Goal: Navigation & Orientation: Find specific page/section

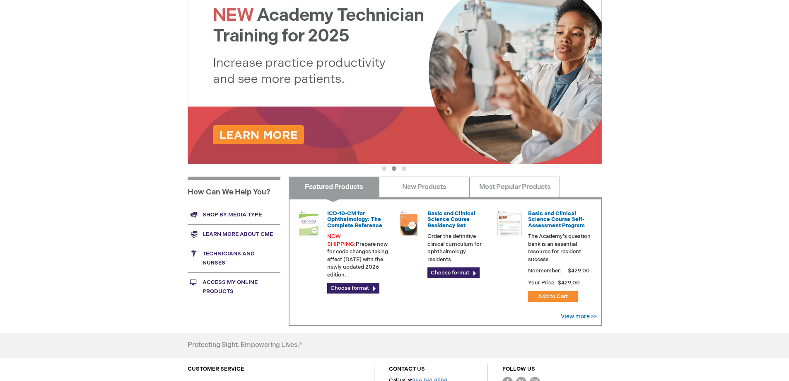
scroll to position [118, 0]
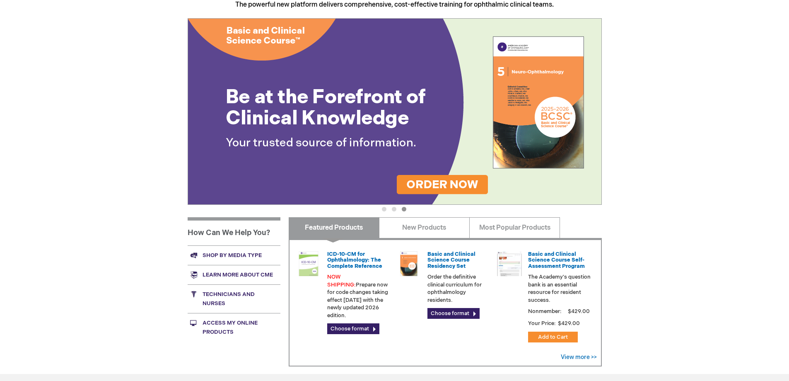
click at [241, 324] on link "Access My Online Products" at bounding box center [234, 327] width 93 height 29
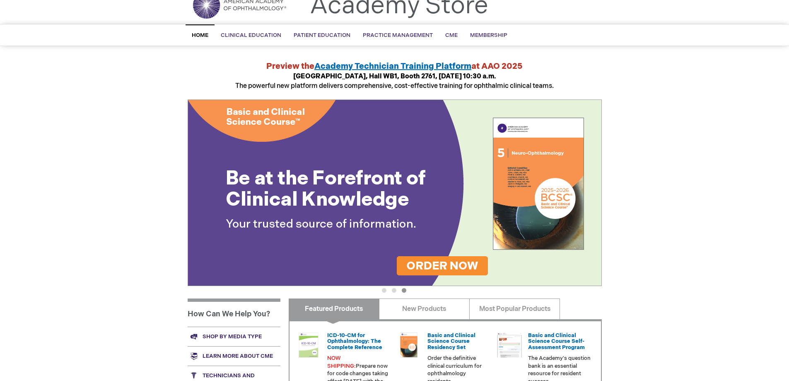
scroll to position [0, 0]
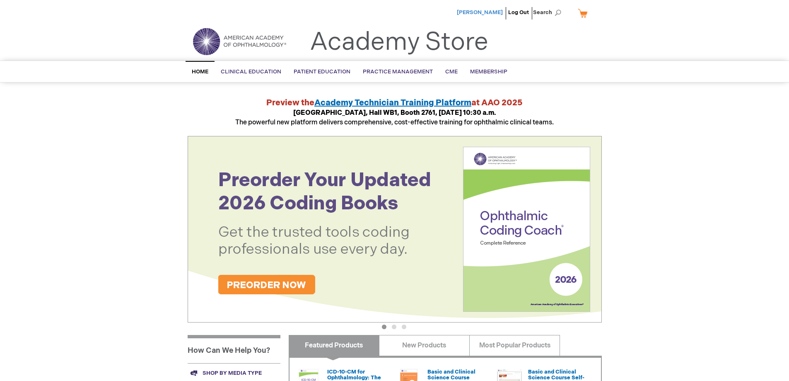
click at [475, 13] on span "[PERSON_NAME]" at bounding box center [480, 12] width 46 height 7
click at [478, 11] on span "[PERSON_NAME]" at bounding box center [480, 12] width 46 height 7
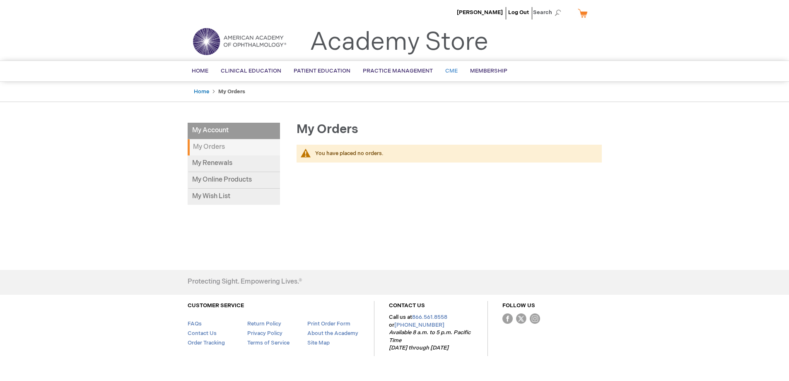
click at [446, 69] on span "CME" at bounding box center [451, 71] width 12 height 7
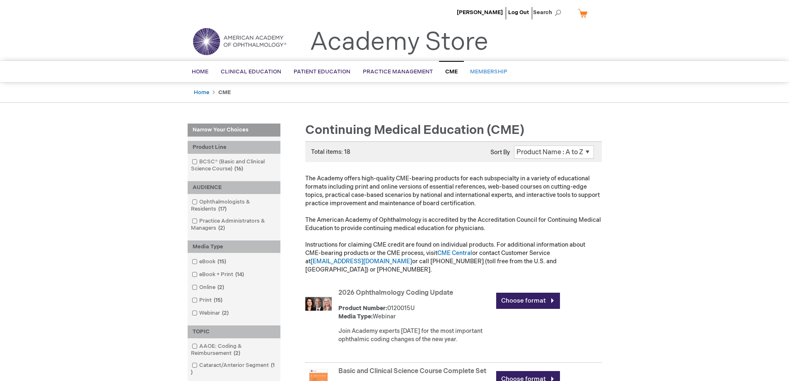
click at [484, 68] on link "Membership" at bounding box center [489, 72] width 50 height 20
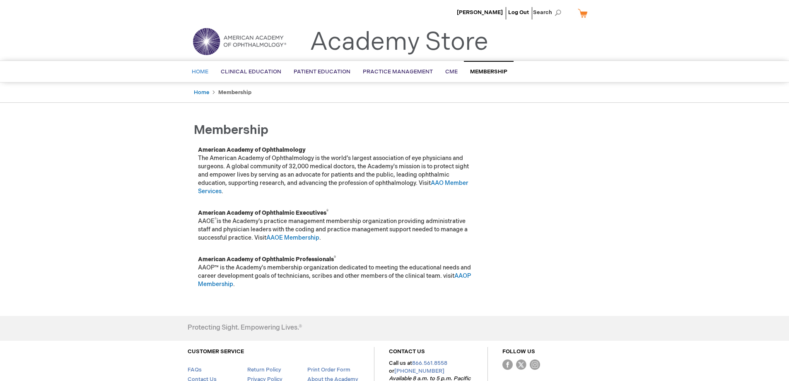
click at [196, 72] on span "Home" at bounding box center [200, 71] width 17 height 7
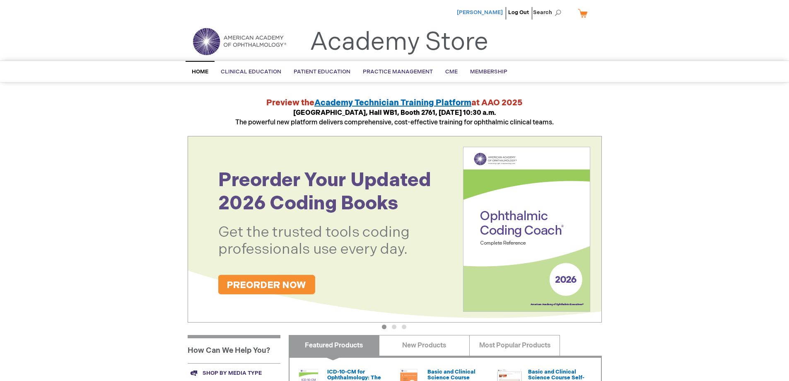
click at [492, 12] on span "[PERSON_NAME]" at bounding box center [480, 12] width 46 height 7
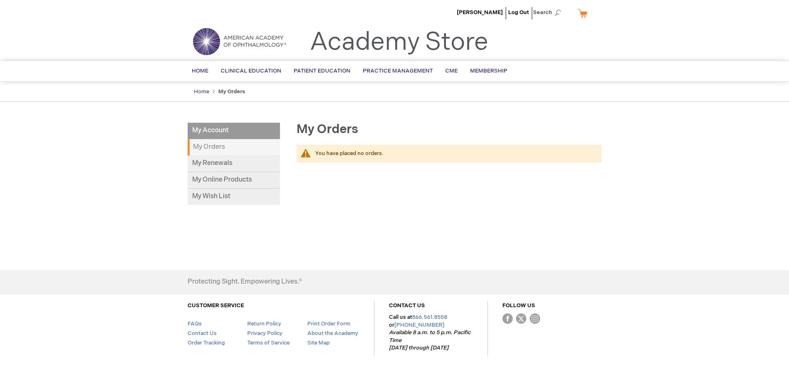
click at [206, 93] on link "Home" at bounding box center [201, 91] width 15 height 7
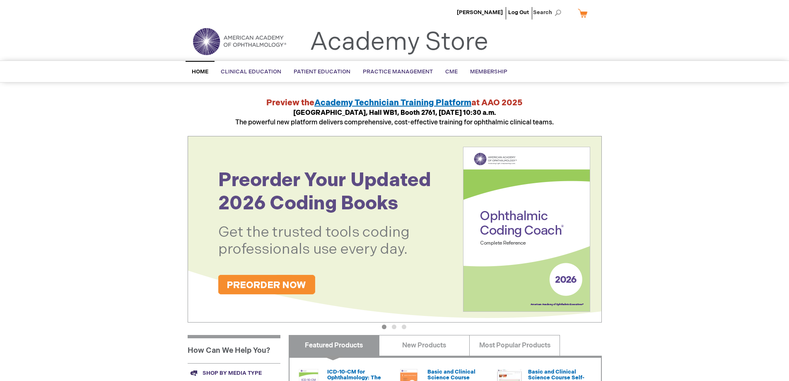
click at [513, 8] on li "Log Out" at bounding box center [518, 12] width 25 height 25
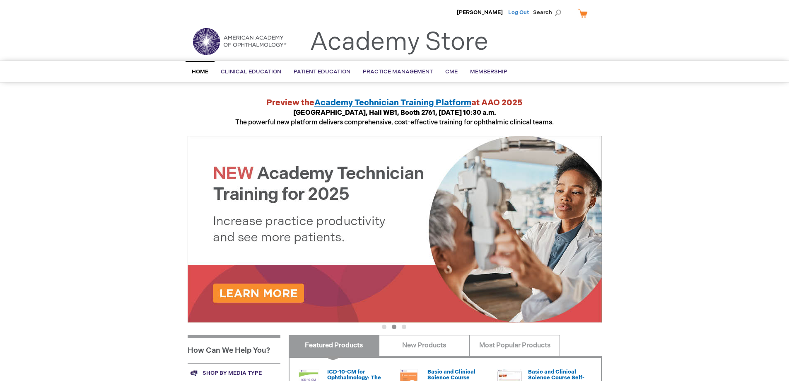
click at [517, 13] on link "Log Out" at bounding box center [518, 12] width 21 height 7
